Goal: Use online tool/utility: Use online tool/utility

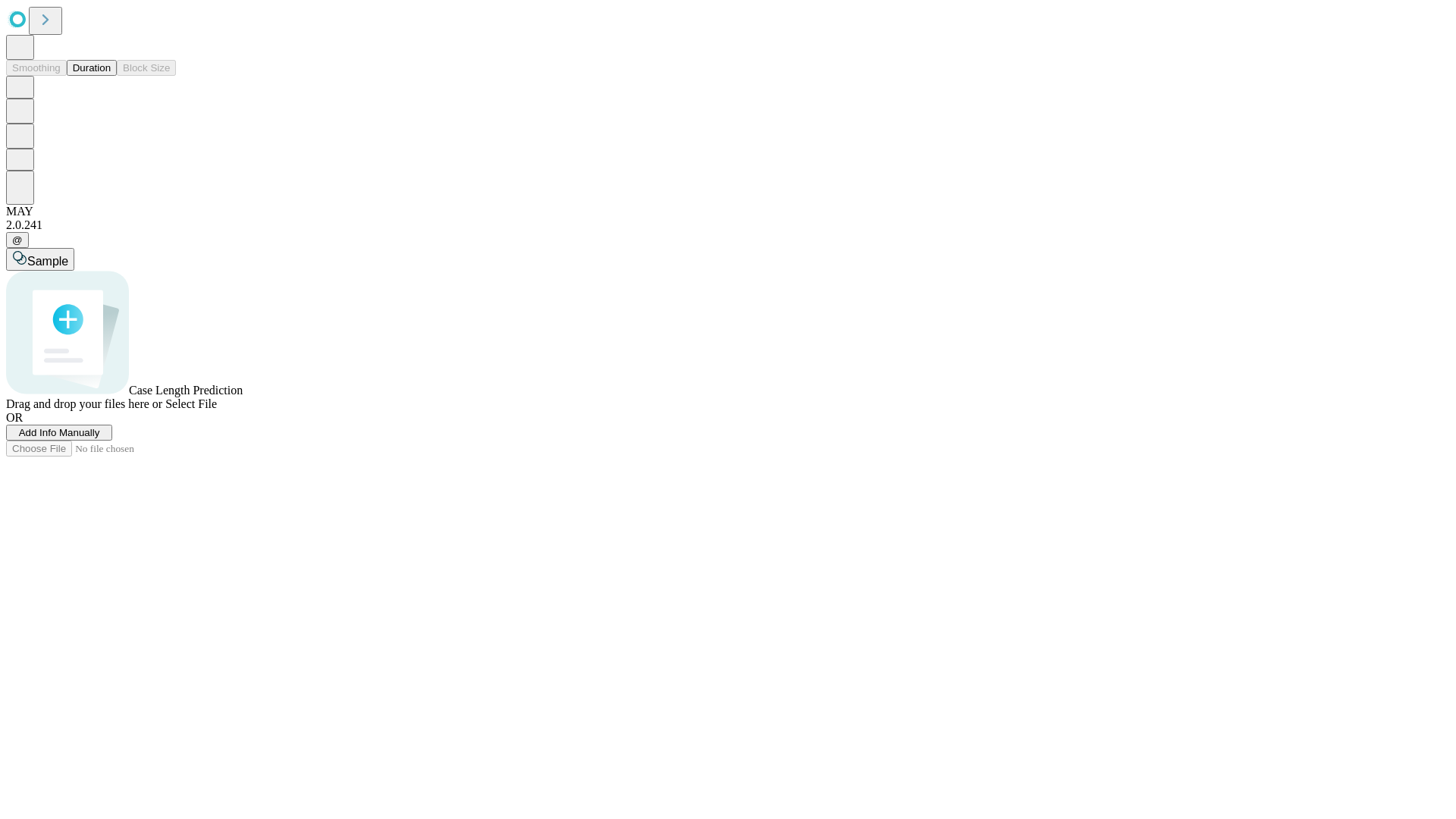
click at [111, 76] on button "Duration" at bounding box center [91, 68] width 50 height 16
click at [100, 438] on span "Add Info Manually" at bounding box center [59, 432] width 81 height 11
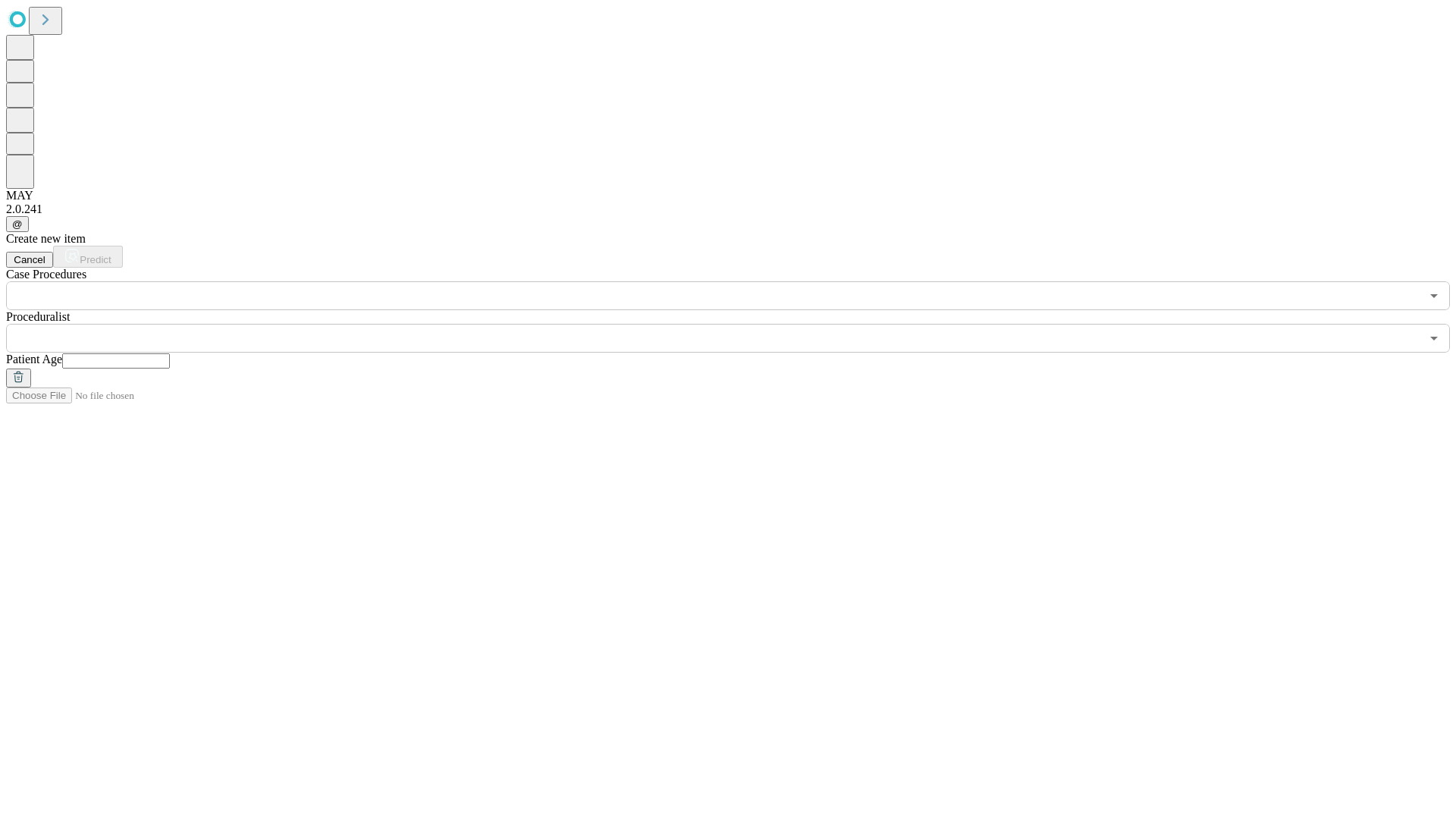
click at [170, 353] on input "text" at bounding box center [116, 360] width 107 height 15
type input "**"
click at [739, 324] on input "text" at bounding box center [713, 338] width 1414 height 28
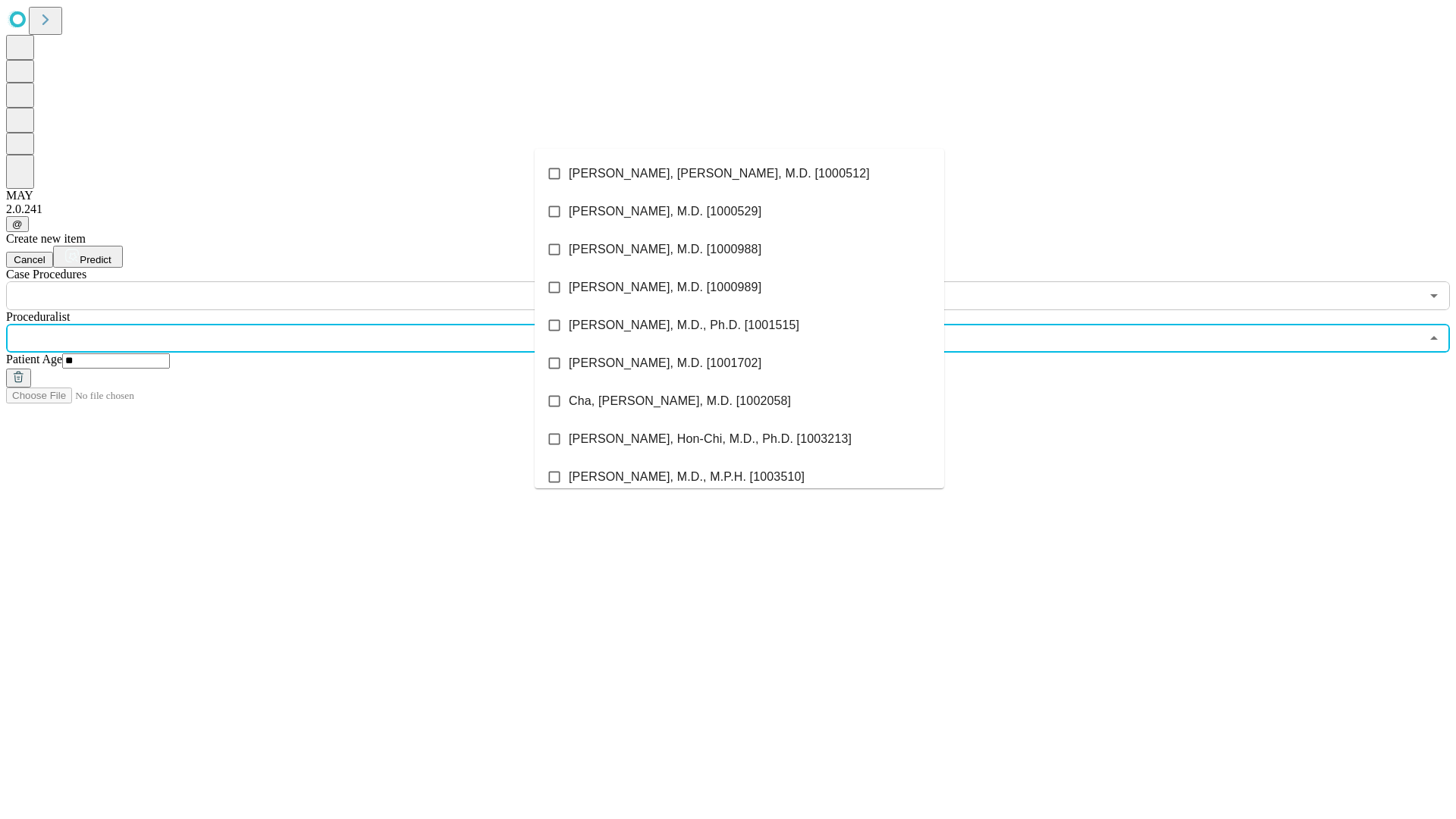
click at [739, 174] on li "[PERSON_NAME], [PERSON_NAME], M.D. [1000512]" at bounding box center [739, 174] width 409 height 38
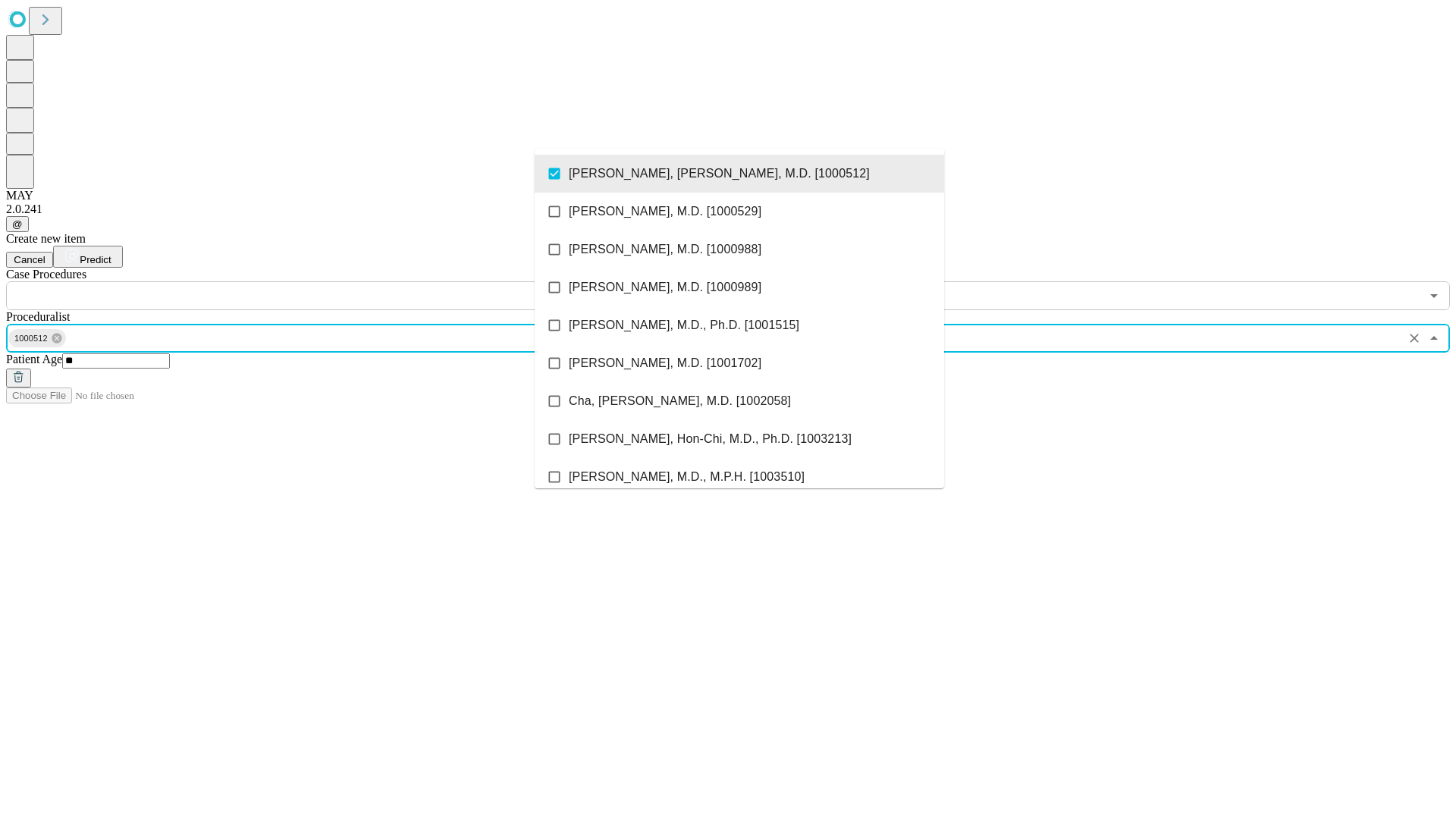
click at [318, 281] on input "text" at bounding box center [713, 295] width 1414 height 28
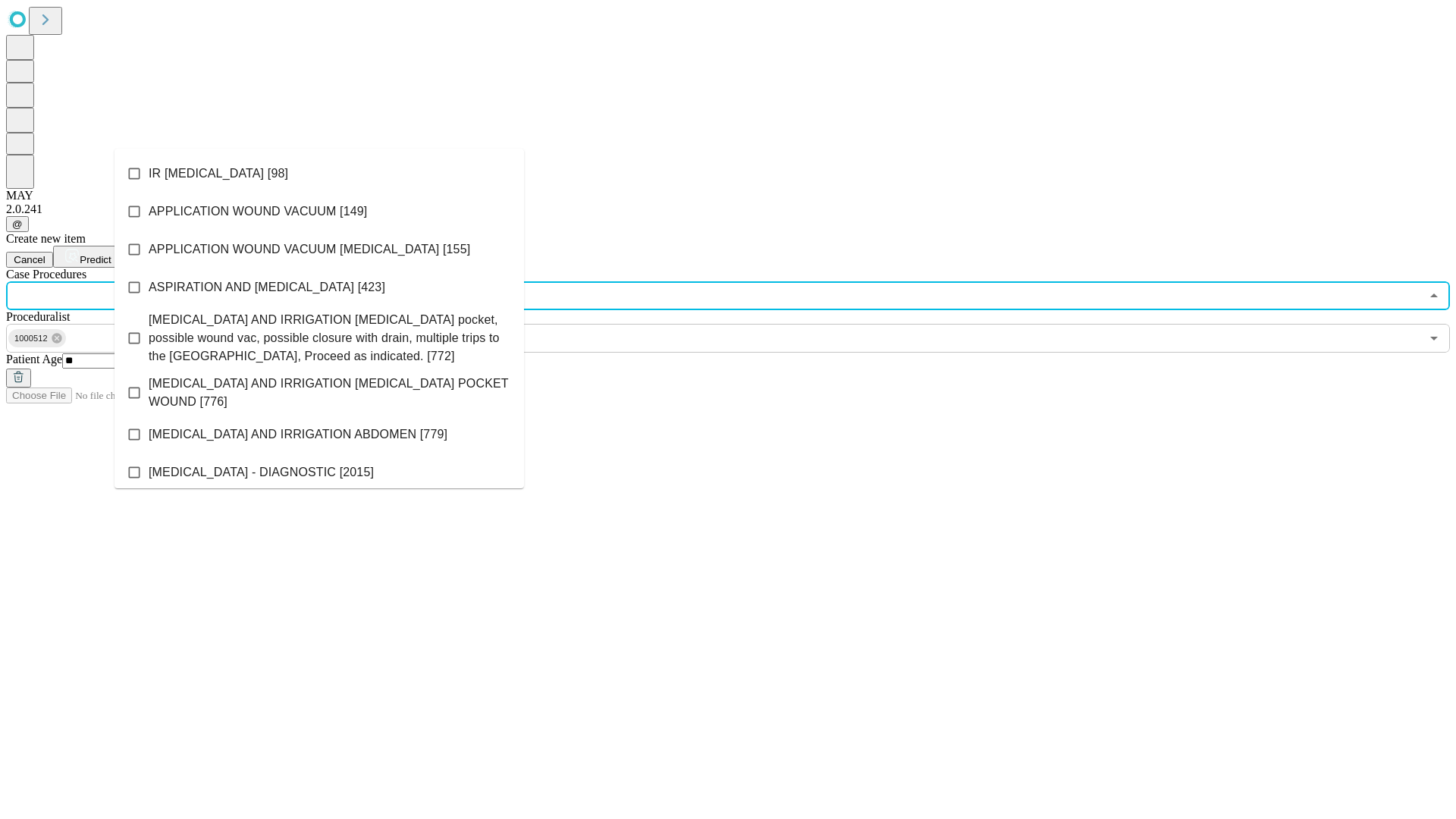
click at [319, 174] on li "IR [MEDICAL_DATA] [98]" at bounding box center [319, 174] width 409 height 38
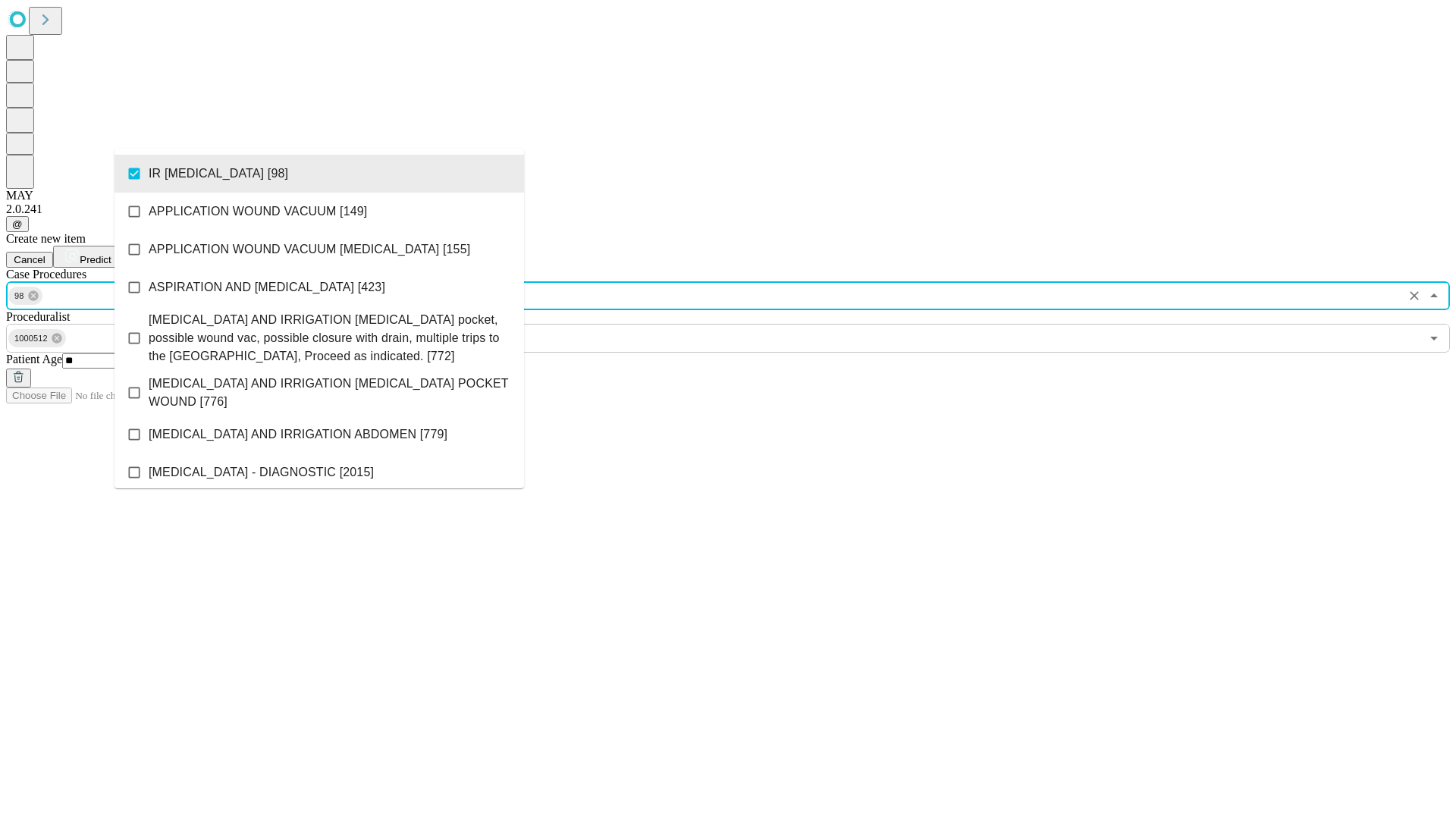
click at [111, 254] on span "Predict" at bounding box center [95, 260] width 31 height 11
